Goal: Communication & Community: Answer question/provide support

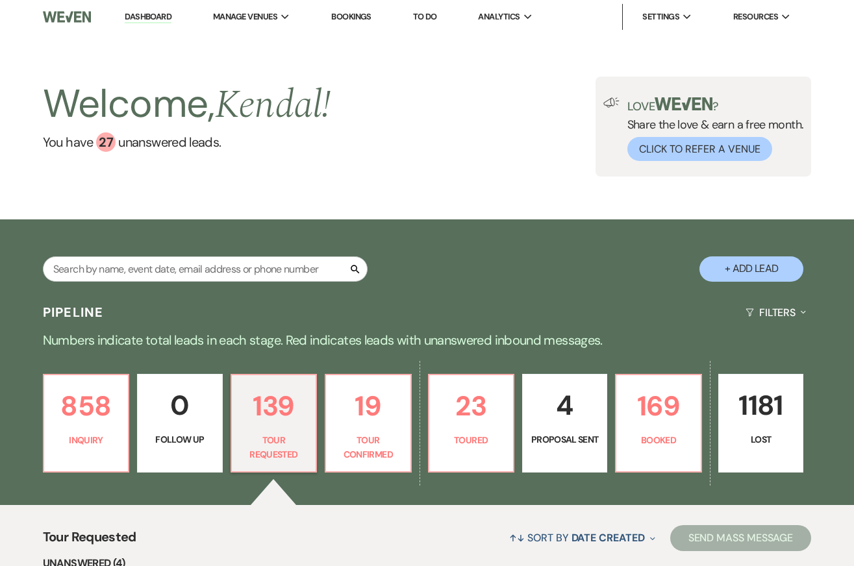
click at [540, 258] on div "Search + Add Lead" at bounding box center [427, 259] width 854 height 66
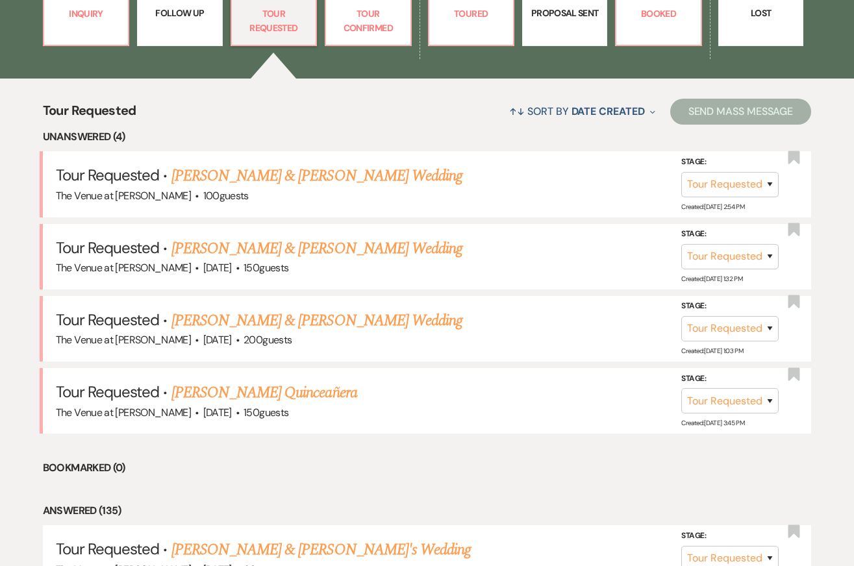
scroll to position [507, 0]
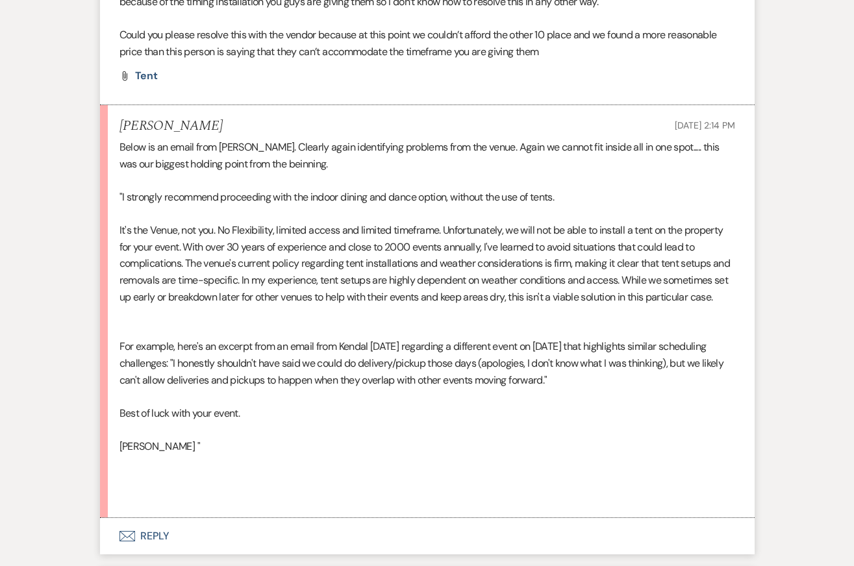
scroll to position [472, 0]
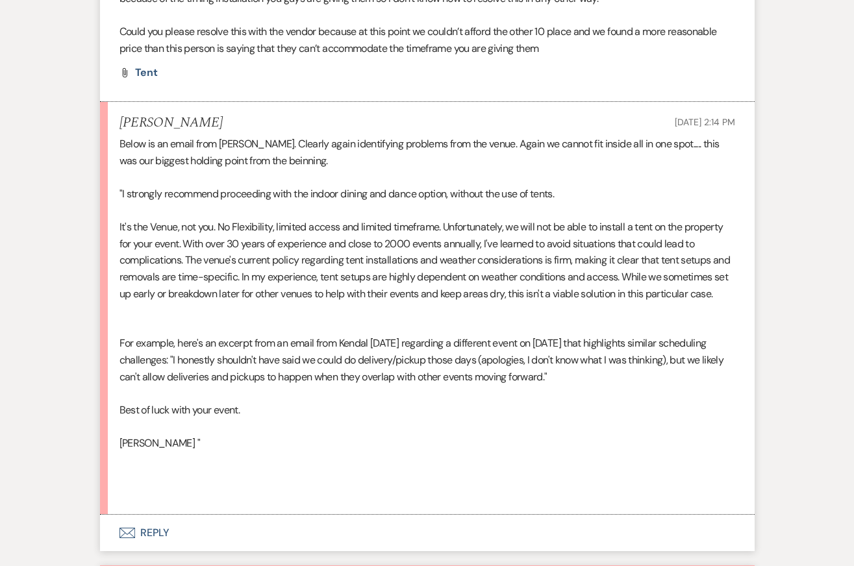
click at [227, 525] on button "Envelope Reply" at bounding box center [427, 533] width 655 height 36
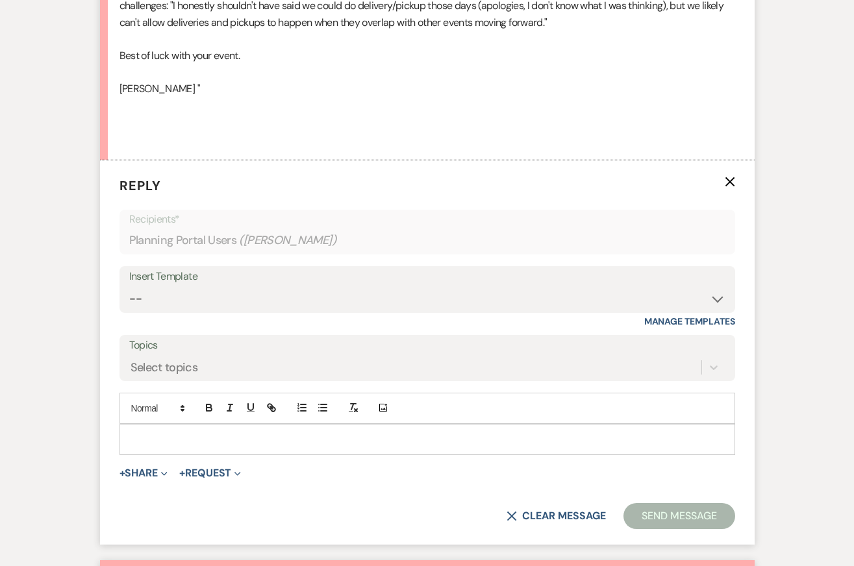
scroll to position [827, 0]
click at [178, 434] on p at bounding box center [427, 439] width 595 height 14
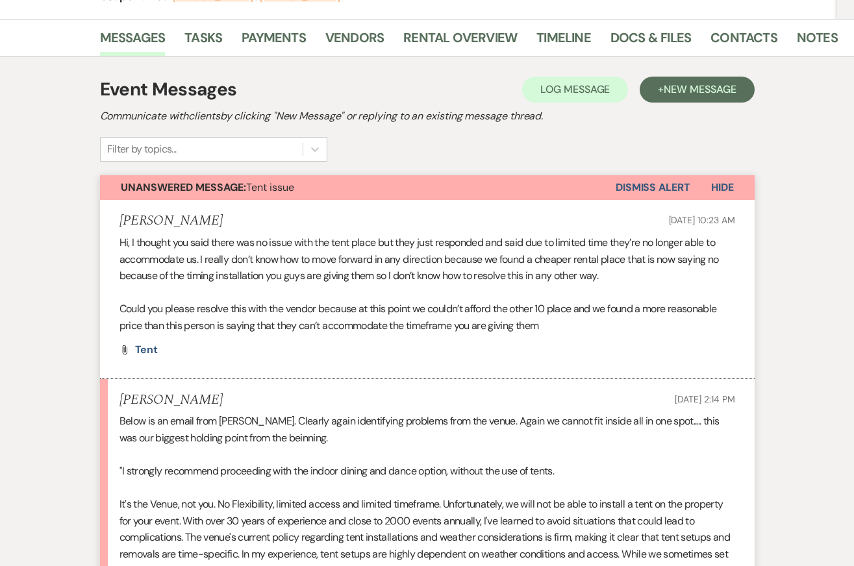
scroll to position [0, 0]
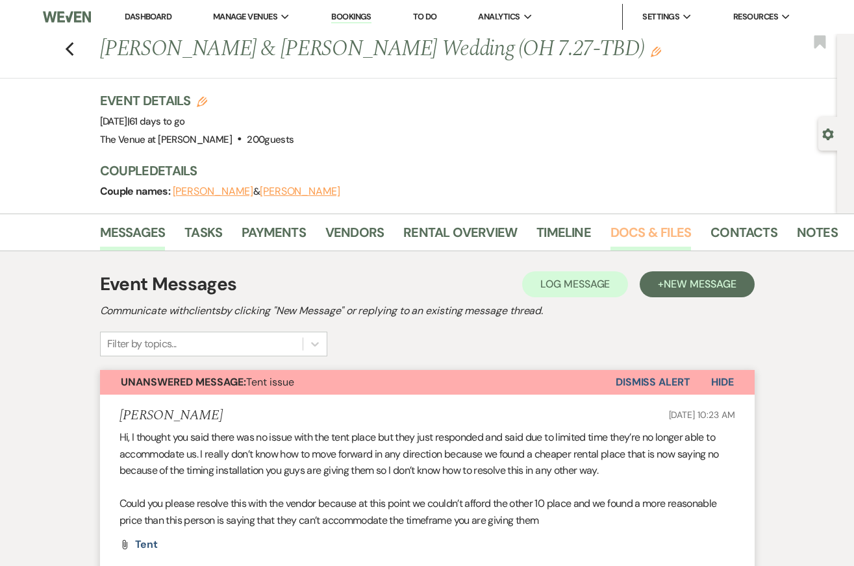
click at [640, 231] on link "Docs & Files" at bounding box center [651, 236] width 81 height 29
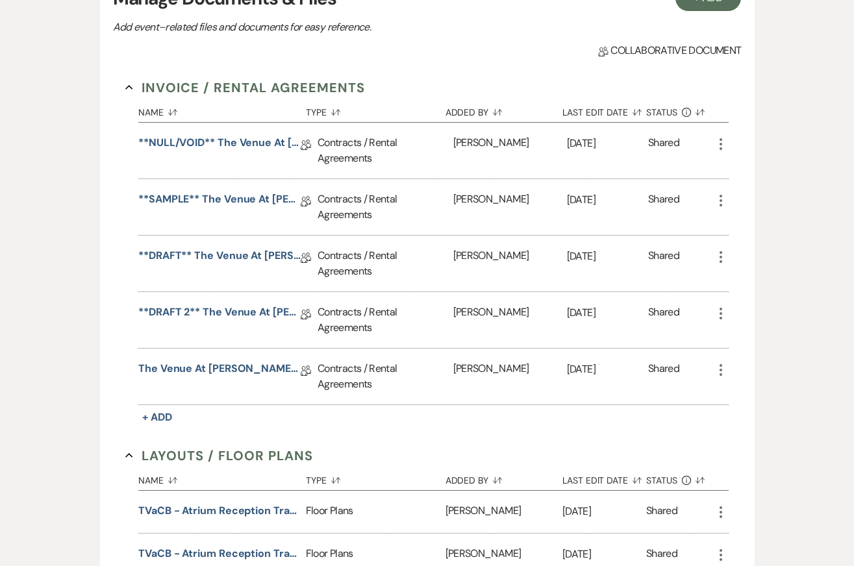
scroll to position [302, 0]
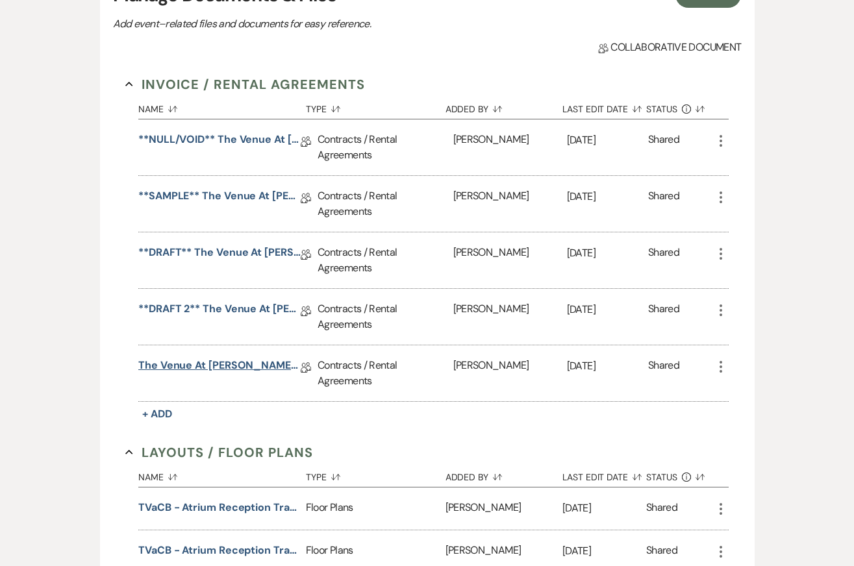
click at [235, 368] on link "The Venue at Carley Brook Wedding Contract-(10.25.2025 Giurguis-Ibrahim)" at bounding box center [219, 368] width 162 height 20
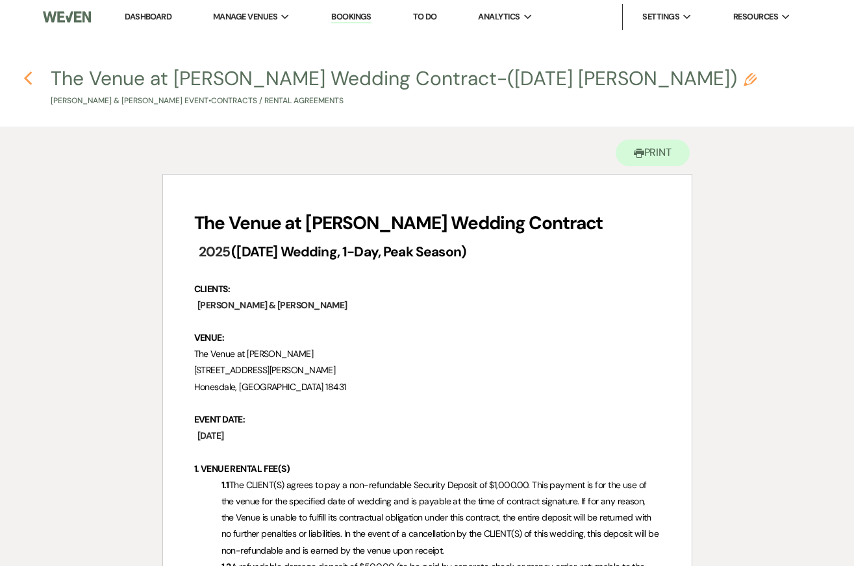
click at [29, 74] on use "button" at bounding box center [28, 78] width 8 height 14
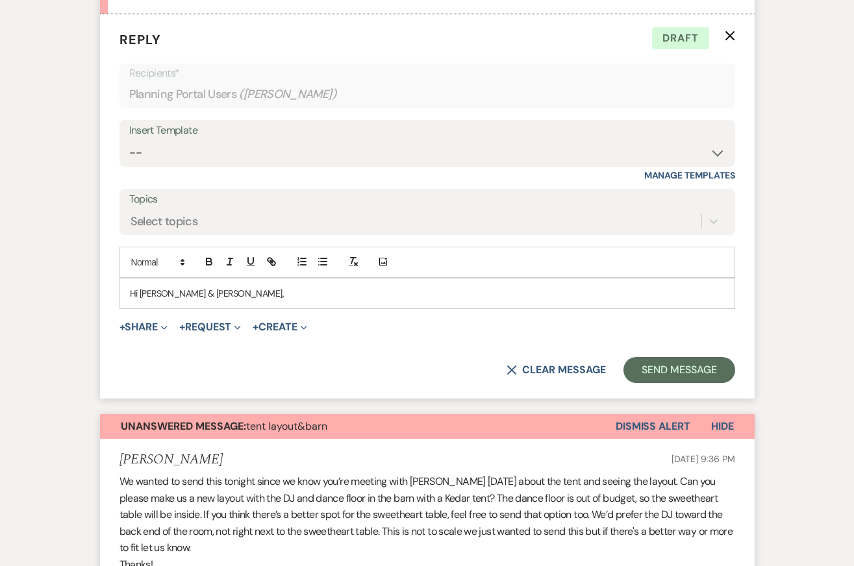
scroll to position [988, 0]
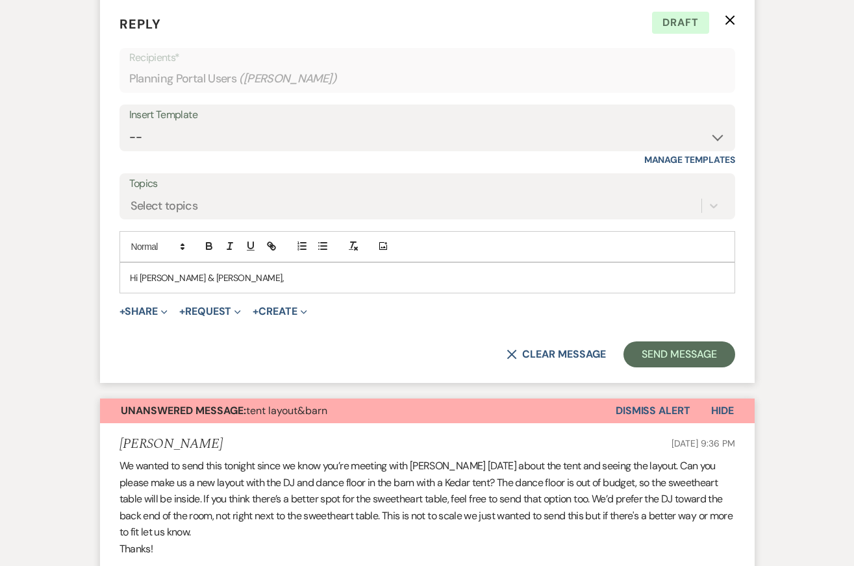
click at [219, 273] on p "Hi [PERSON_NAME] & [PERSON_NAME]," at bounding box center [427, 278] width 595 height 14
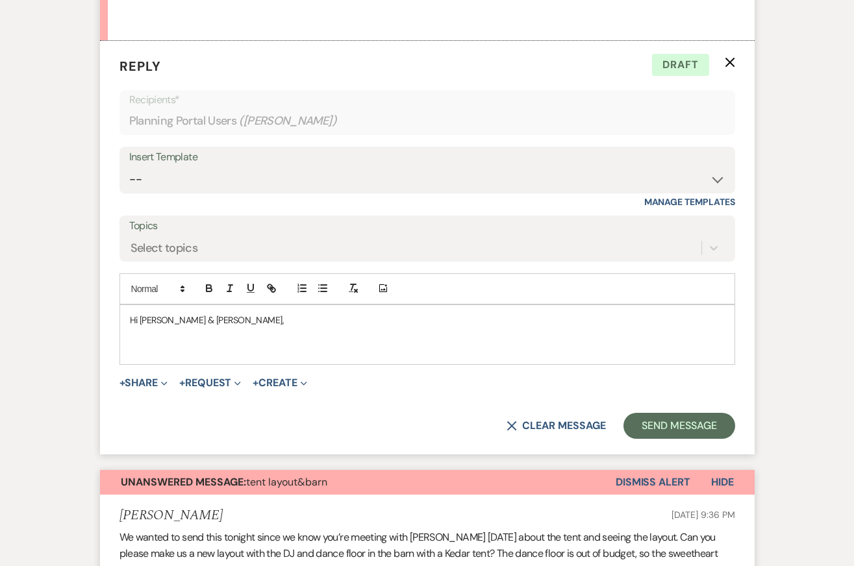
scroll to position [954, 0]
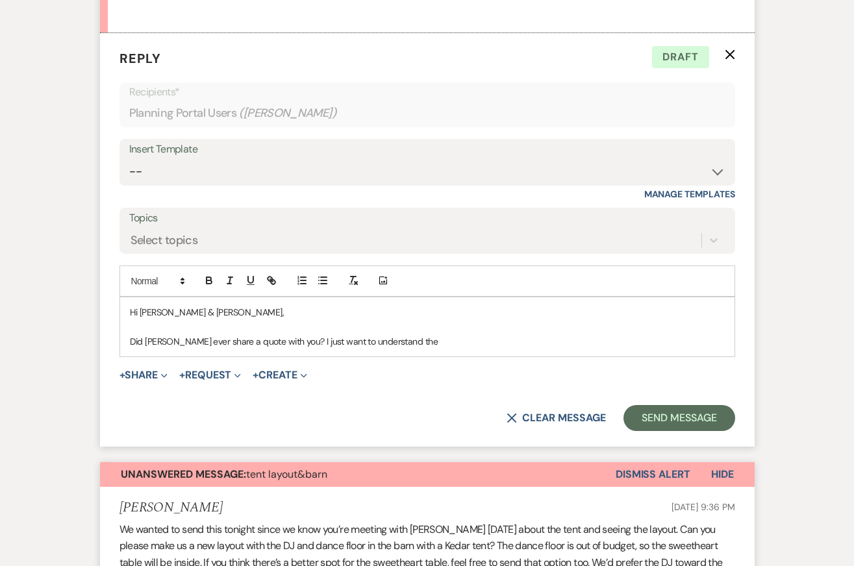
click at [129, 336] on div "Hi [PERSON_NAME] & [PERSON_NAME], Did [PERSON_NAME] ever share a quote with you…" at bounding box center [427, 326] width 614 height 59
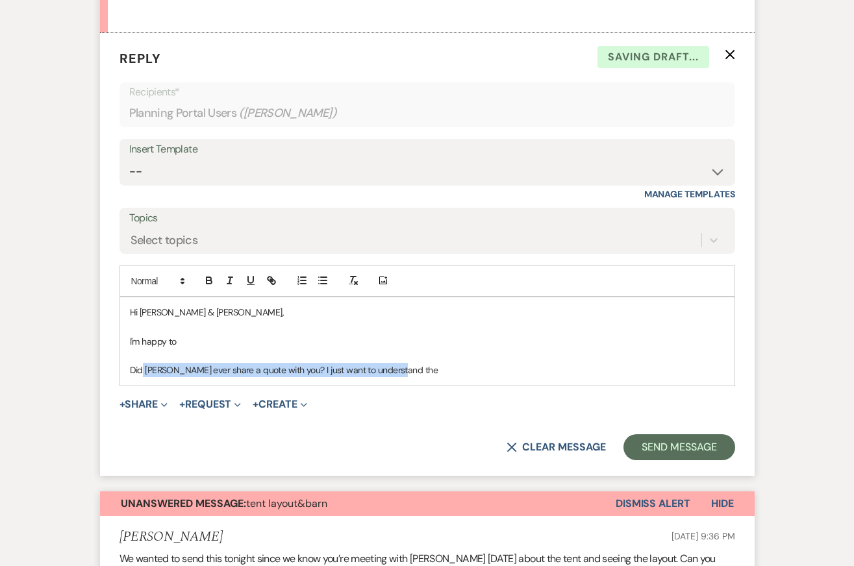
drag, startPoint x: 418, startPoint y: 373, endPoint x: 139, endPoint y: 377, distance: 278.7
click at [139, 377] on p "Did [PERSON_NAME] ever share a quote with you? I just want to understand the" at bounding box center [427, 370] width 595 height 14
click at [197, 335] on p "I'm happy to" at bounding box center [427, 341] width 595 height 14
click at [190, 338] on p "I'm happy to" at bounding box center [427, 341] width 595 height 14
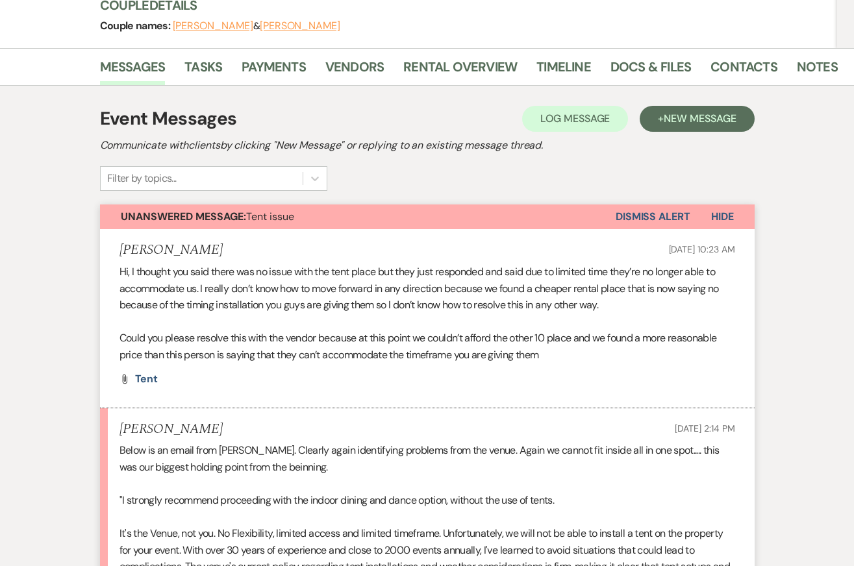
scroll to position [166, 0]
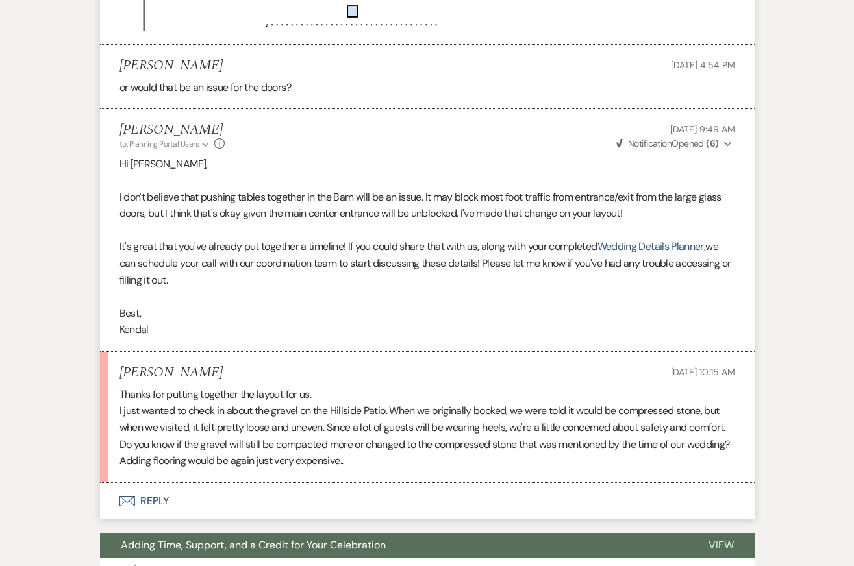
scroll to position [2858, 0]
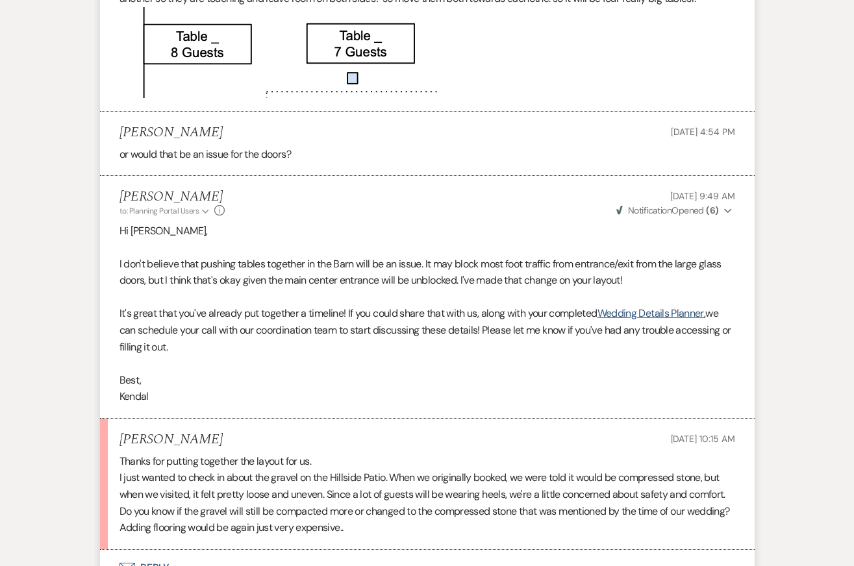
click at [157, 355] on p "It's great that you've already put together a timeline! If you could share that…" at bounding box center [428, 330] width 616 height 50
click at [623, 320] on link "Wedding Details Planner," at bounding box center [652, 314] width 108 height 14
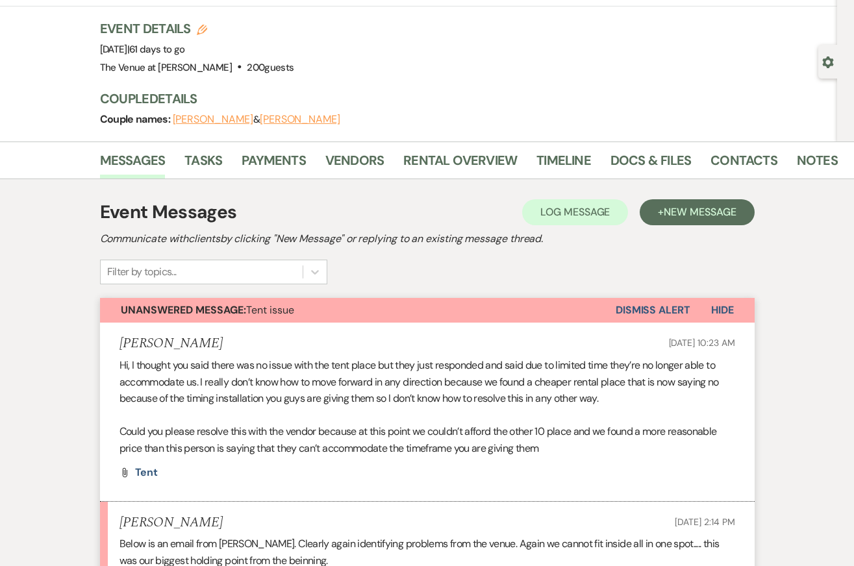
scroll to position [0, 0]
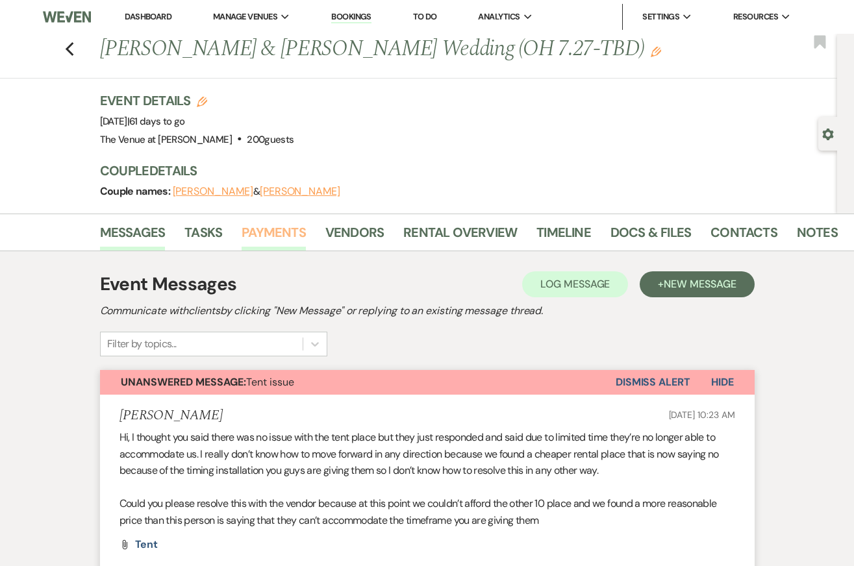
click at [271, 228] on link "Payments" at bounding box center [274, 236] width 64 height 29
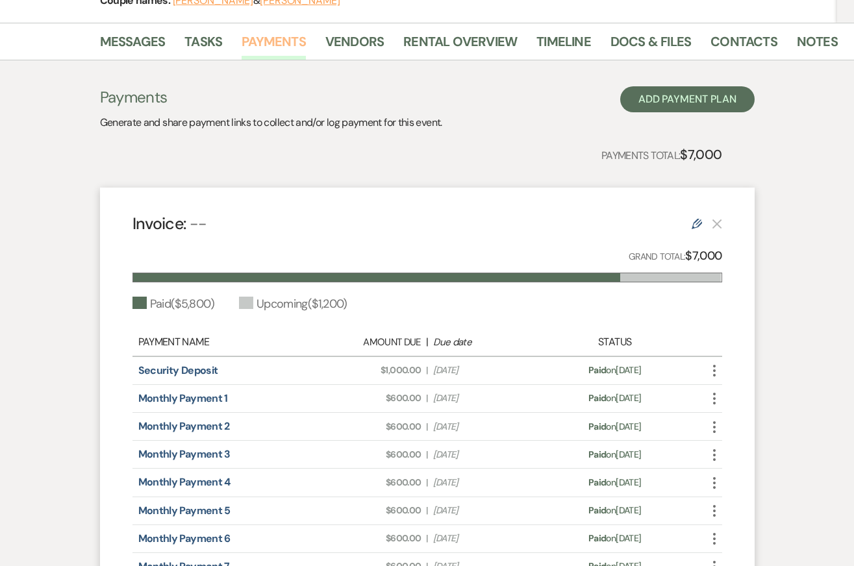
scroll to position [66, 0]
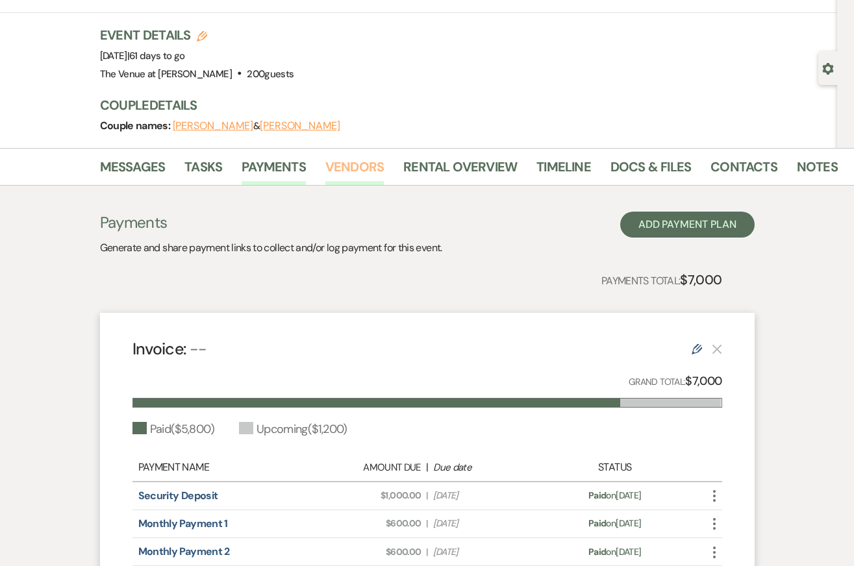
click at [371, 168] on link "Vendors" at bounding box center [354, 171] width 58 height 29
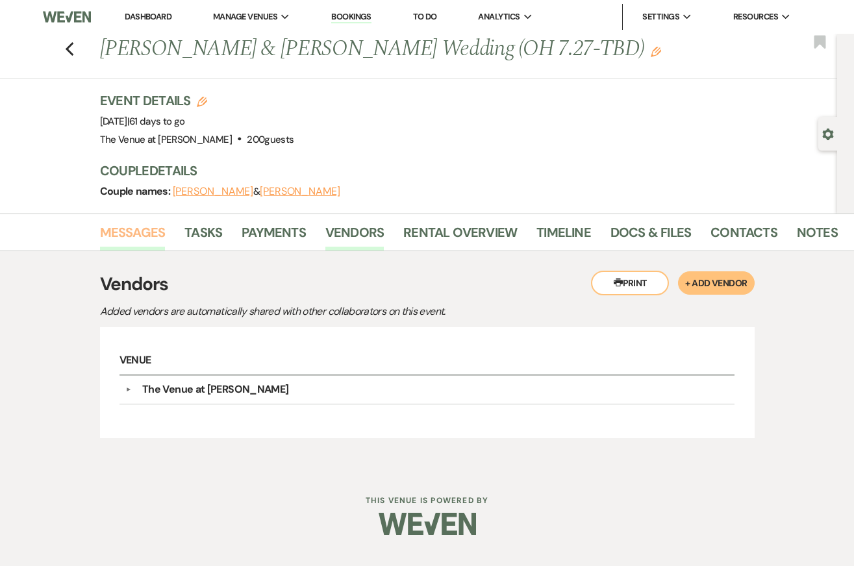
click at [144, 242] on link "Messages" at bounding box center [133, 236] width 66 height 29
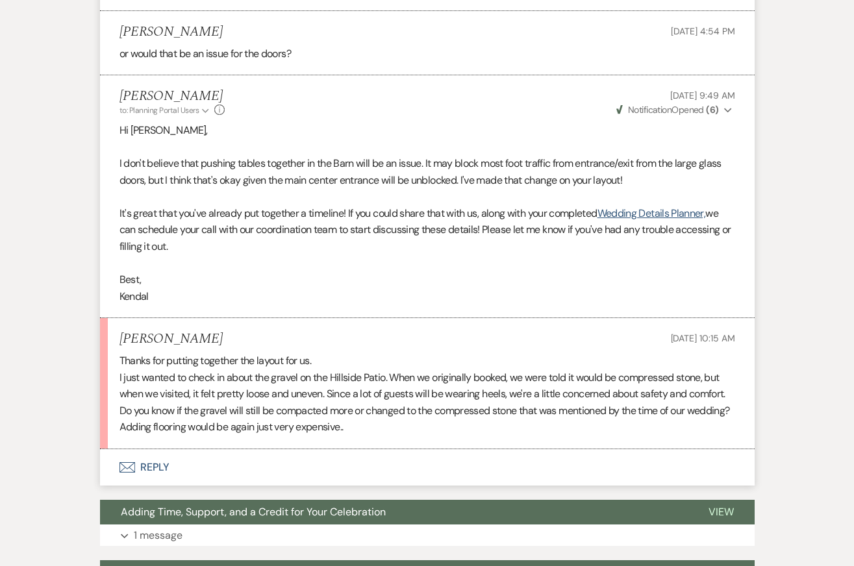
scroll to position [2917, 0]
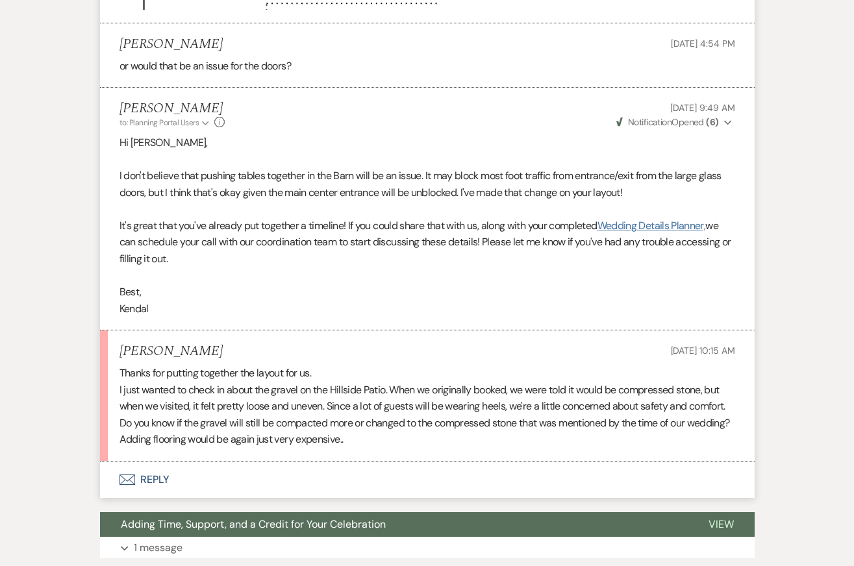
click at [640, 233] on link "Wedding Details Planner," at bounding box center [652, 226] width 108 height 14
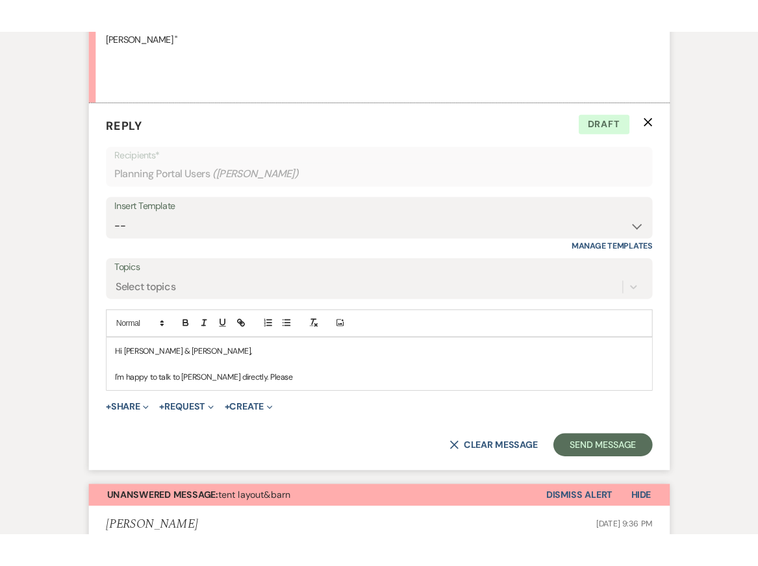
scroll to position [909, 0]
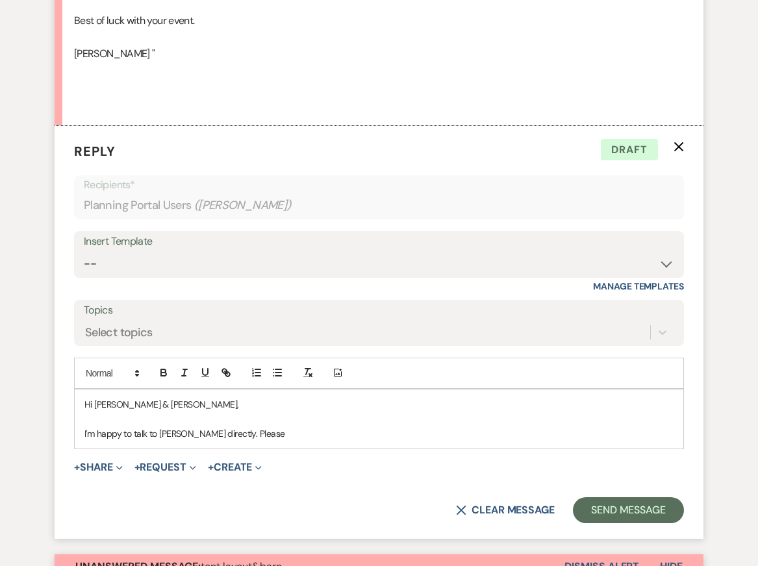
click at [258, 427] on p "I'm happy to talk to [PERSON_NAME] directly. Please" at bounding box center [378, 434] width 589 height 14
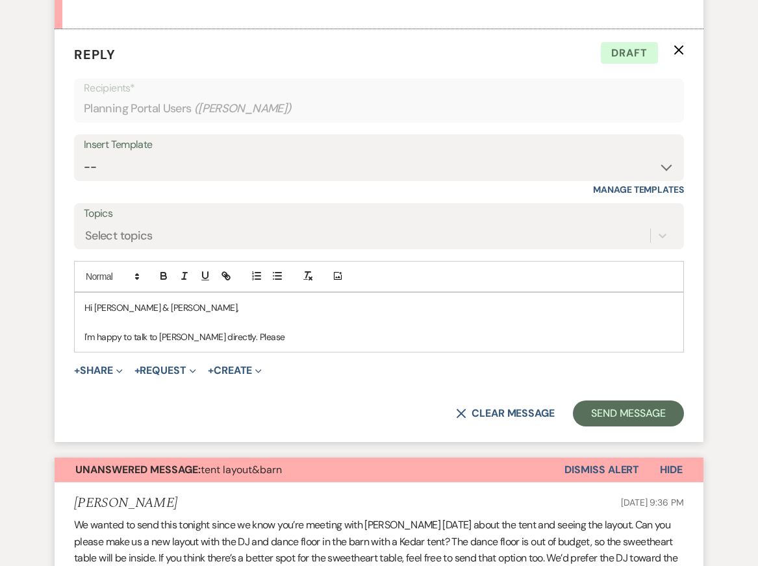
scroll to position [987, 0]
